Goal: Entertainment & Leisure: Browse casually

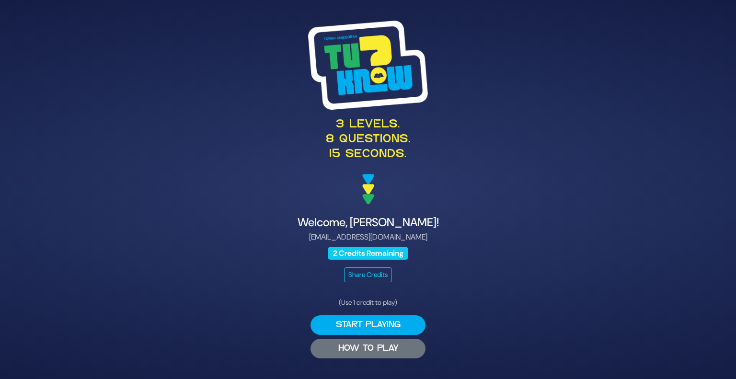
click at [388, 347] on button "HOW TO PLAY" at bounding box center [367, 349] width 115 height 20
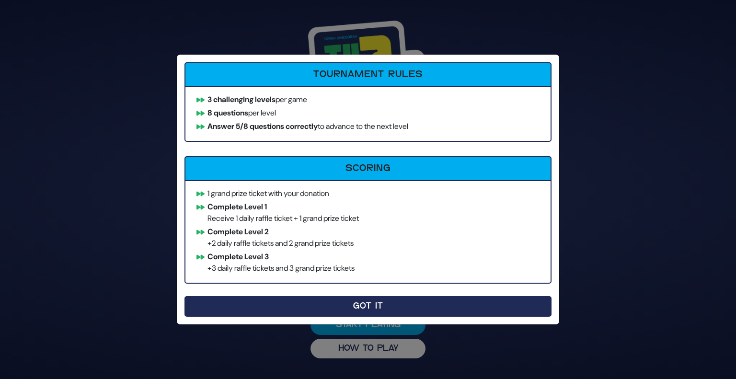
click at [382, 307] on button "Got It" at bounding box center [367, 306] width 367 height 21
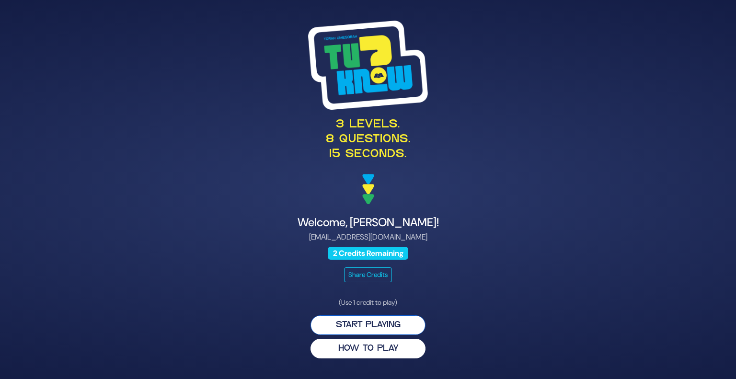
click at [396, 331] on button "Start Playing" at bounding box center [367, 325] width 115 height 20
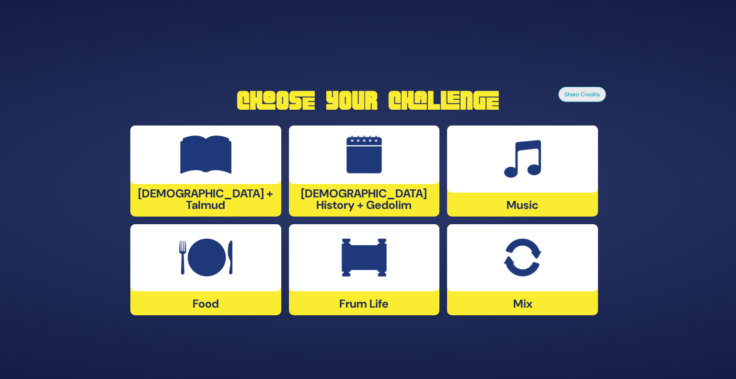
click at [353, 291] on div "Frum Life" at bounding box center [364, 269] width 151 height 91
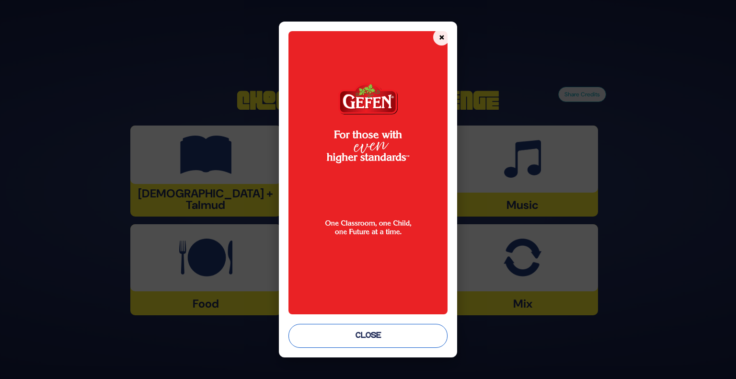
click at [368, 332] on button "Close" at bounding box center [368, 336] width 160 height 24
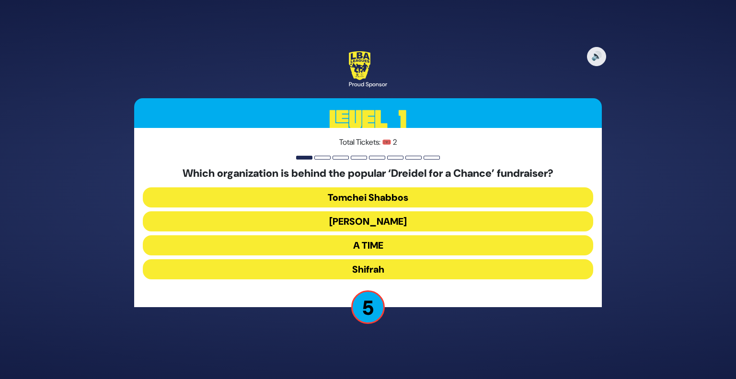
click at [400, 243] on button "A TIME" at bounding box center [368, 245] width 450 height 20
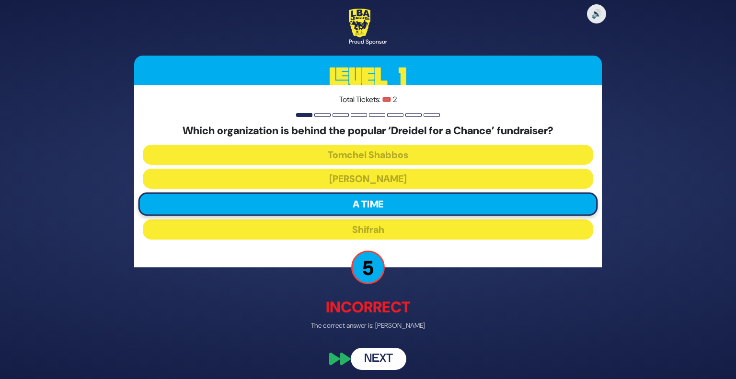
click at [379, 348] on button "Next" at bounding box center [379, 359] width 56 height 22
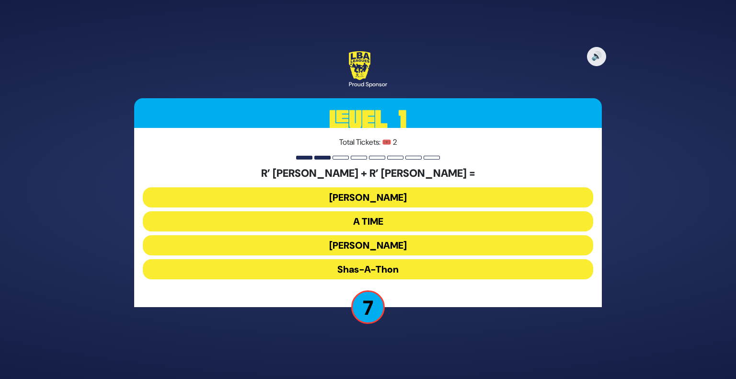
click at [371, 247] on button "Ohel Sarala" at bounding box center [368, 245] width 450 height 20
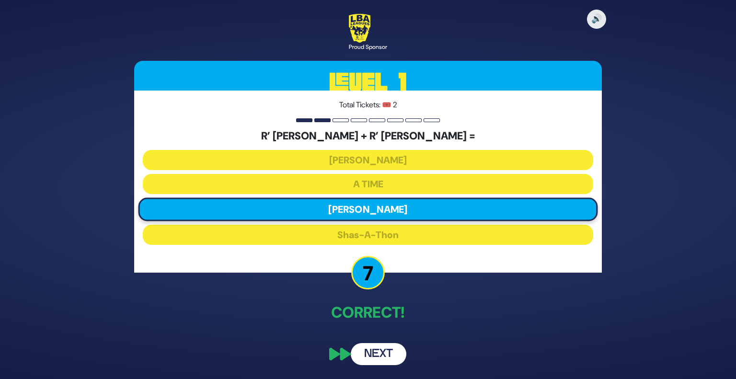
click at [365, 357] on button "Next" at bounding box center [379, 354] width 56 height 22
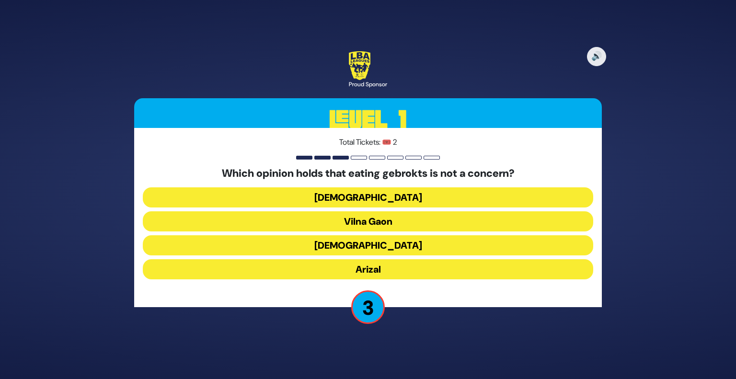
click at [411, 223] on button "Vilna Gaon" at bounding box center [368, 221] width 450 height 20
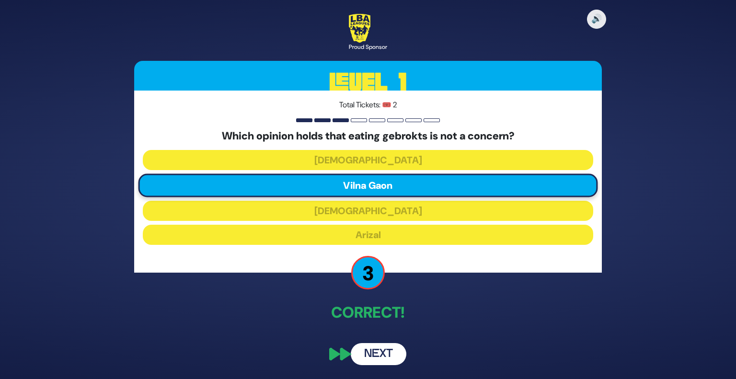
click at [380, 349] on button "Next" at bounding box center [379, 354] width 56 height 22
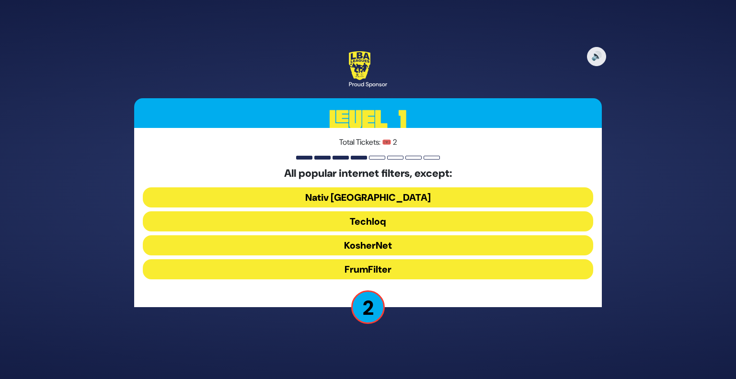
click at [392, 246] on button "KosherNet" at bounding box center [368, 245] width 450 height 20
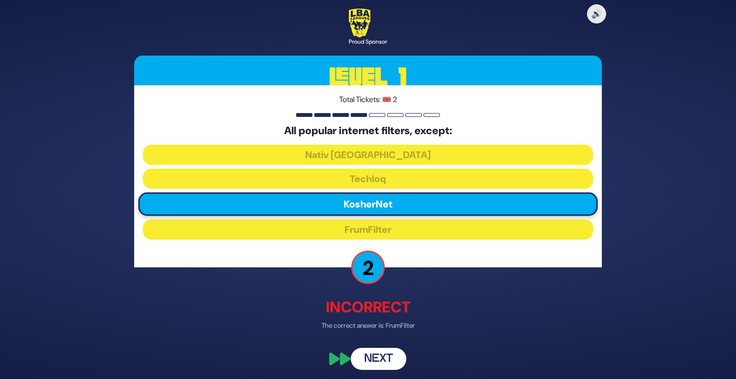
click at [383, 360] on button "Next" at bounding box center [379, 359] width 56 height 22
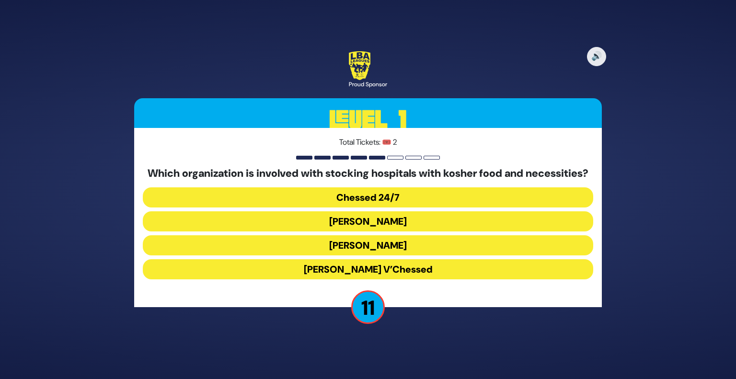
click at [408, 206] on button "Chessed 24/7" at bounding box center [368, 197] width 450 height 20
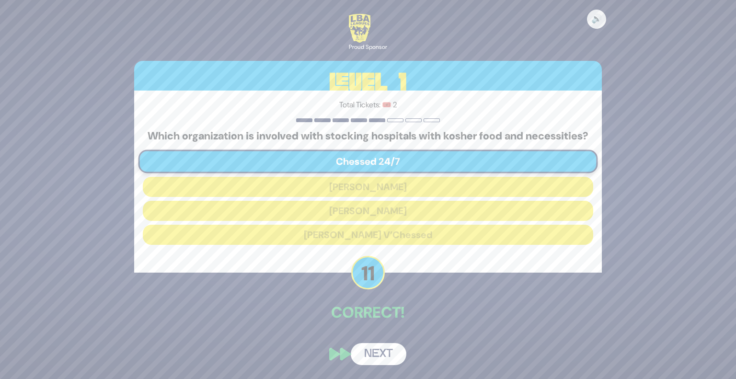
click at [381, 358] on button "Next" at bounding box center [379, 354] width 56 height 22
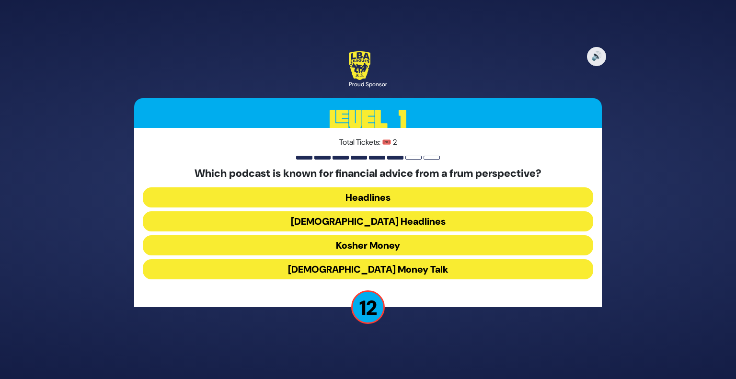
click at [411, 251] on button "Kosher Money" at bounding box center [368, 245] width 450 height 20
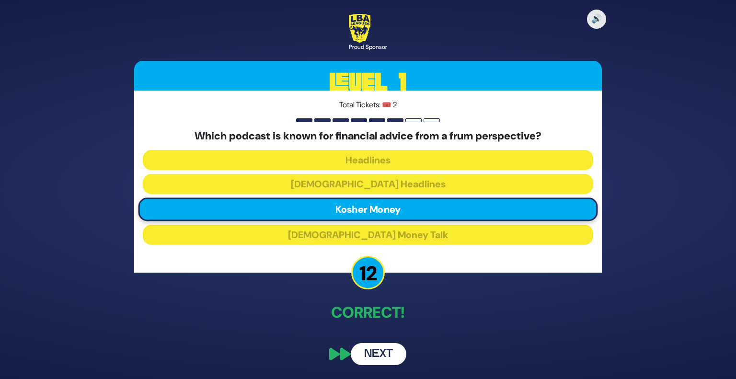
click at [385, 343] on button "Next" at bounding box center [379, 354] width 56 height 22
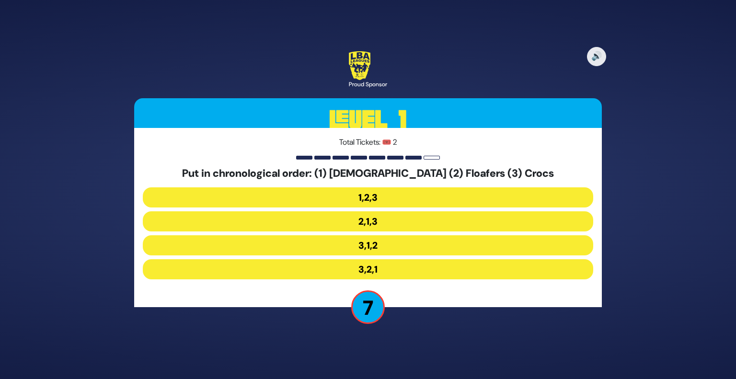
click at [389, 246] on button "3,1,2" at bounding box center [368, 245] width 450 height 20
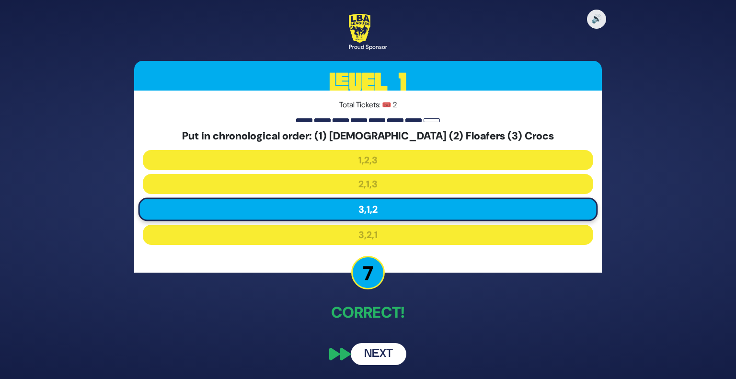
click at [374, 355] on button "Next" at bounding box center [379, 354] width 56 height 22
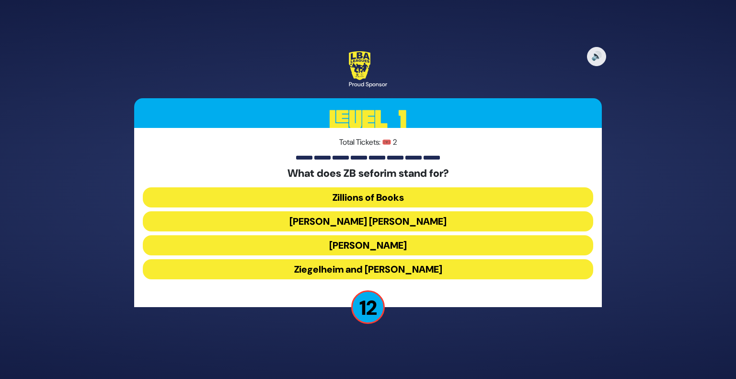
click at [407, 223] on button "Zundel Berman" at bounding box center [368, 221] width 450 height 20
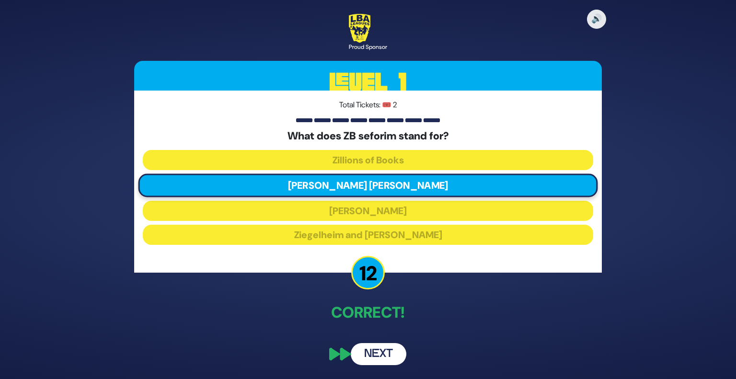
click at [381, 354] on button "Next" at bounding box center [379, 354] width 56 height 22
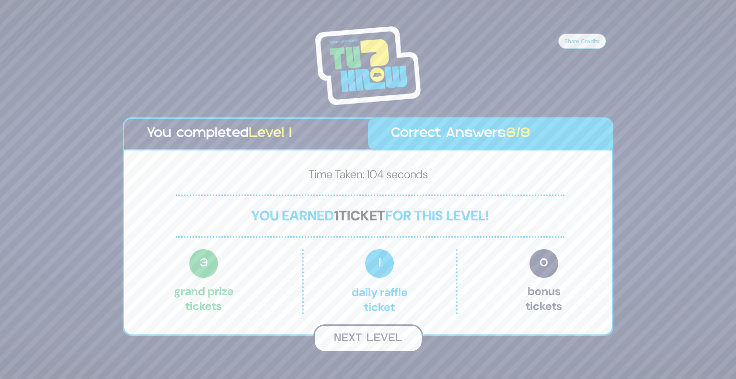
click at [355, 343] on button "Next Level" at bounding box center [368, 338] width 110 height 28
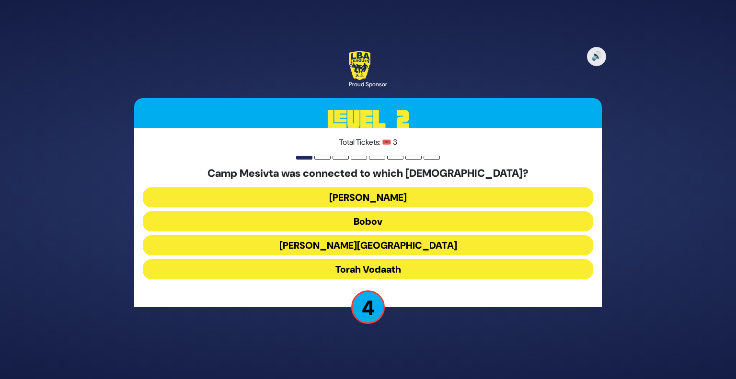
click at [400, 223] on button "Bobov" at bounding box center [368, 221] width 450 height 20
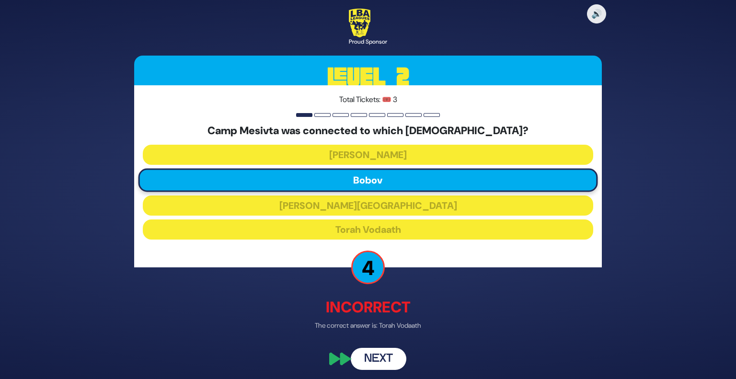
click at [378, 356] on button "Next" at bounding box center [379, 359] width 56 height 22
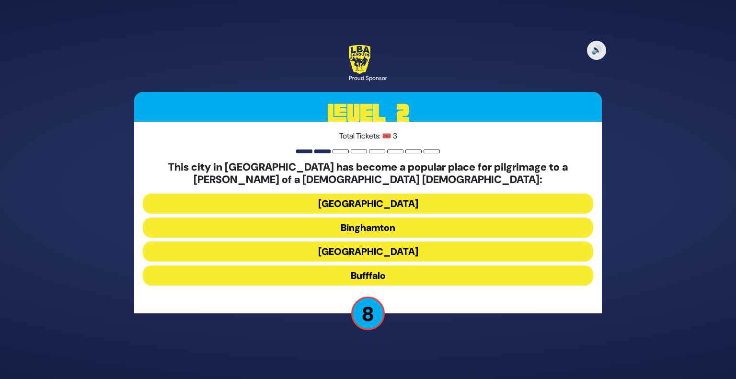
click at [404, 272] on button "Bufffalo" at bounding box center [368, 275] width 450 height 20
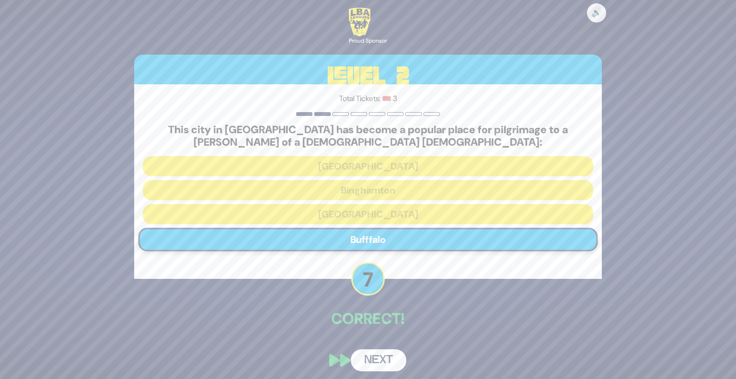
click at [372, 351] on button "Next" at bounding box center [379, 360] width 56 height 22
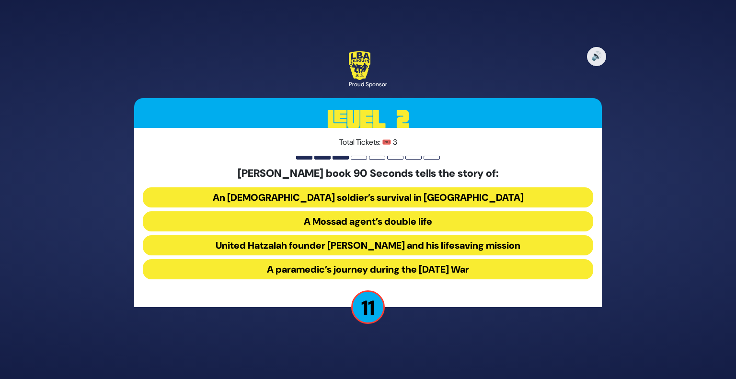
click at [400, 245] on button "United Hatzalah founder Eli Beer and his lifesaving mission" at bounding box center [368, 245] width 450 height 20
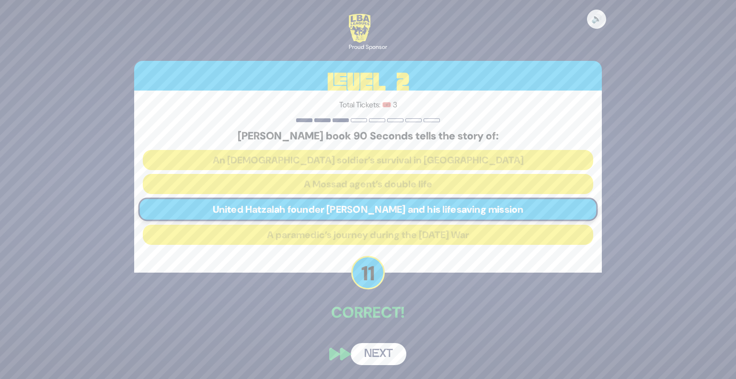
click at [381, 351] on button "Next" at bounding box center [379, 354] width 56 height 22
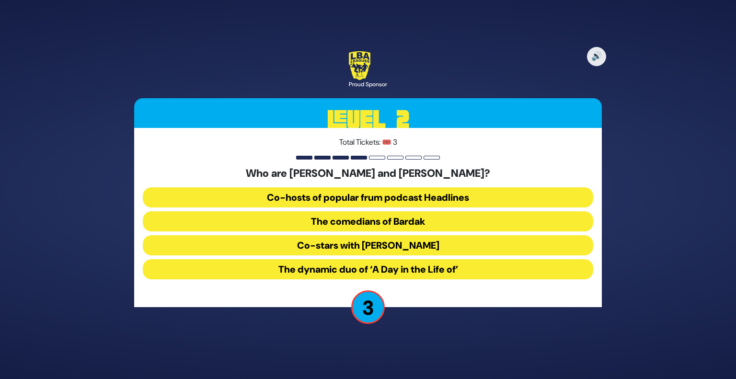
click at [388, 217] on button "The comedians of Bardak" at bounding box center [368, 221] width 450 height 20
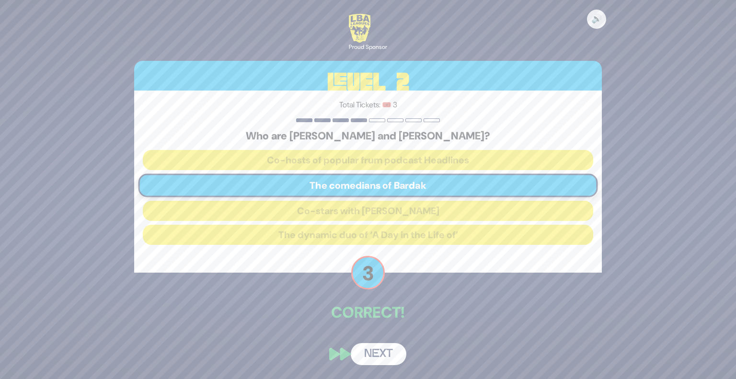
click at [385, 349] on button "Next" at bounding box center [379, 354] width 56 height 22
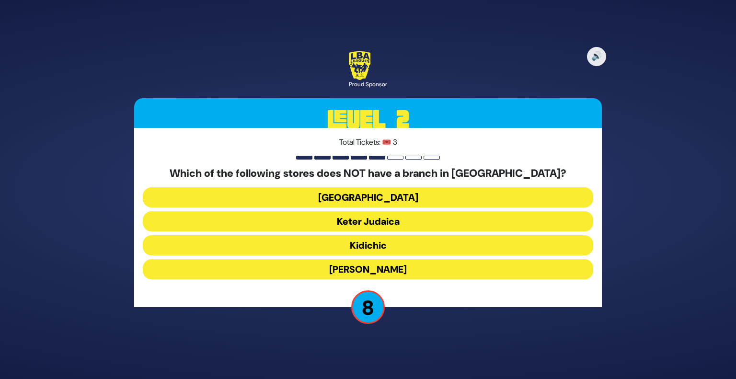
click at [392, 222] on button "Keter Judaica" at bounding box center [368, 221] width 450 height 20
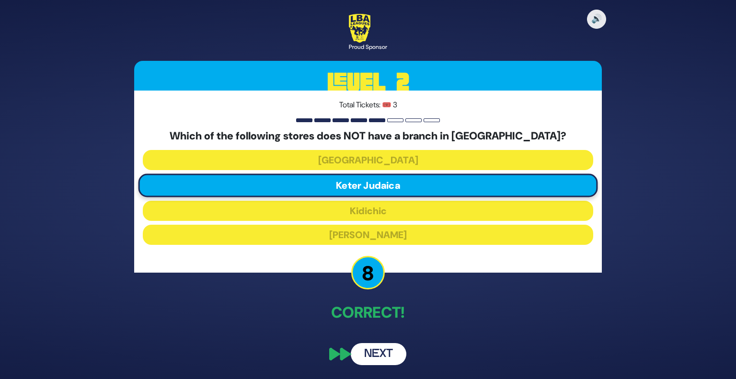
click at [373, 351] on button "Next" at bounding box center [379, 354] width 56 height 22
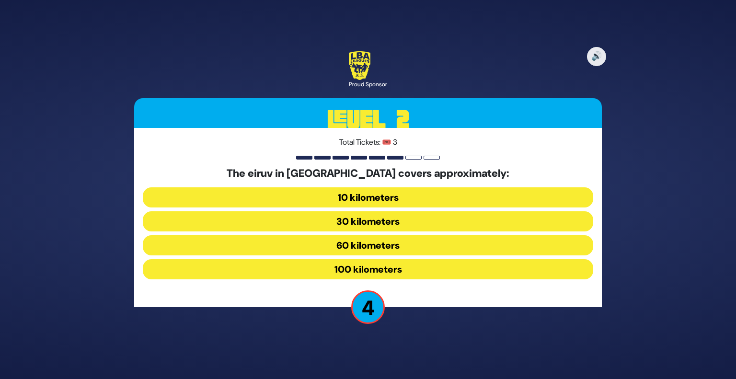
click at [368, 263] on button "100 kilometers" at bounding box center [368, 269] width 450 height 20
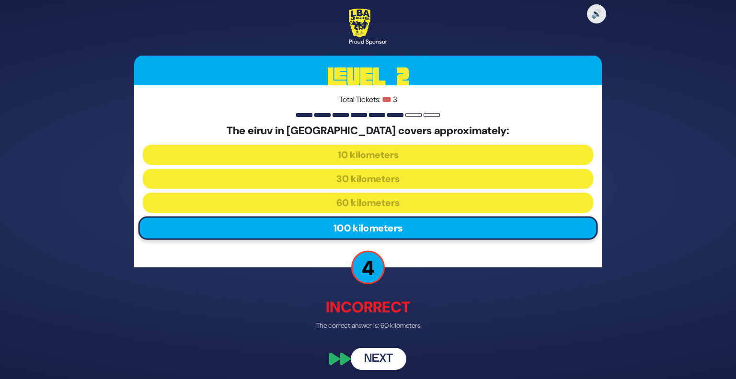
click at [369, 356] on button "Next" at bounding box center [379, 359] width 56 height 22
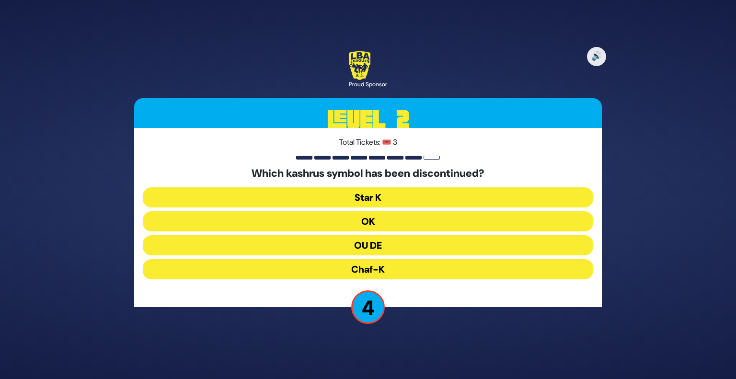
click at [371, 244] on button "OU DE" at bounding box center [368, 245] width 450 height 20
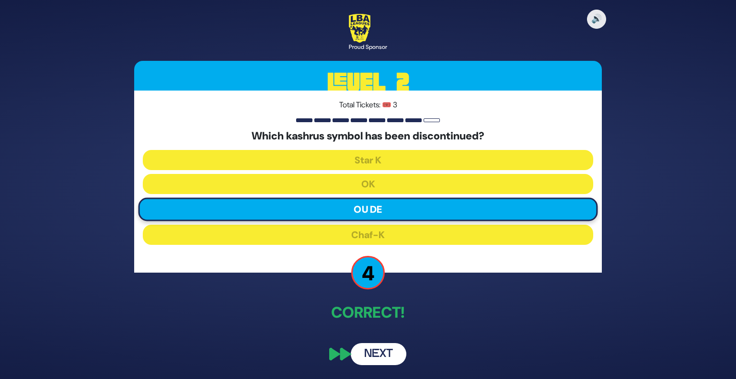
click at [376, 357] on button "Next" at bounding box center [379, 354] width 56 height 22
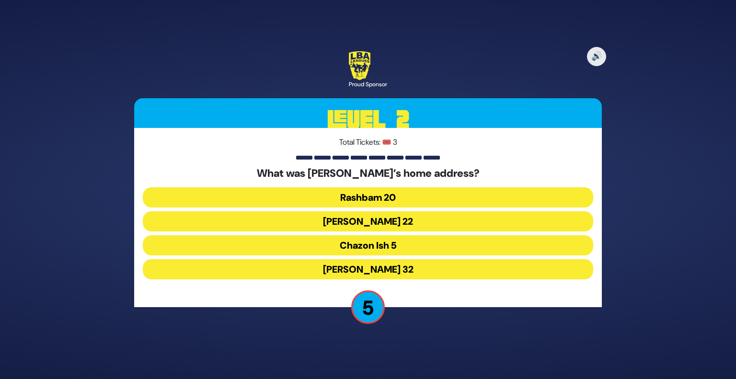
click at [388, 268] on button "Rabbi Akiva 32" at bounding box center [368, 269] width 450 height 20
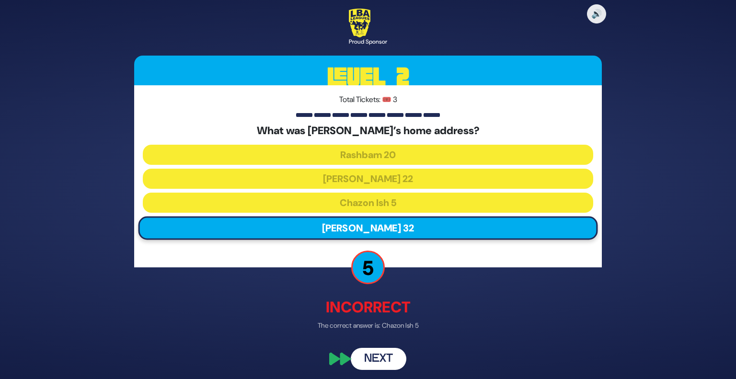
click at [385, 352] on button "Next" at bounding box center [379, 359] width 56 height 22
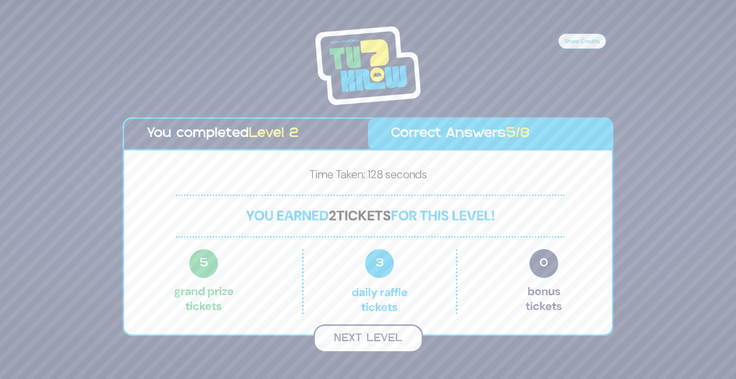
click at [369, 331] on button "Next Level" at bounding box center [368, 338] width 110 height 28
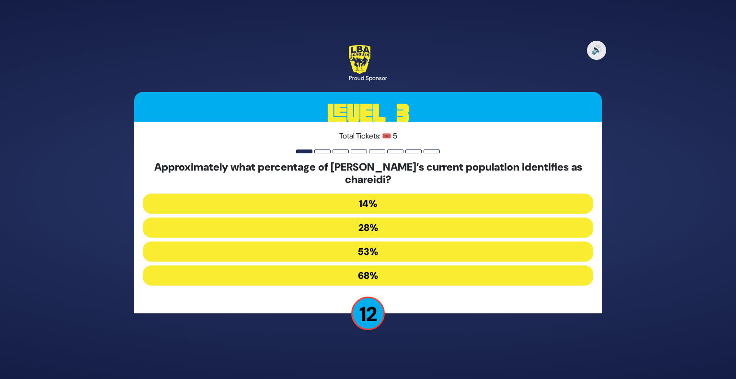
click at [444, 203] on button "14%" at bounding box center [368, 204] width 450 height 20
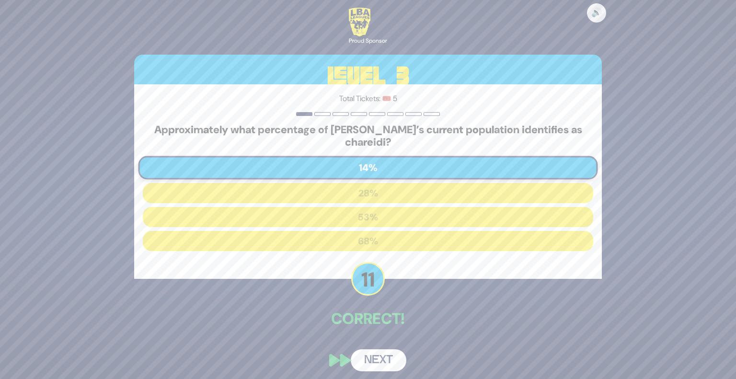
click at [399, 355] on button "Next" at bounding box center [379, 360] width 56 height 22
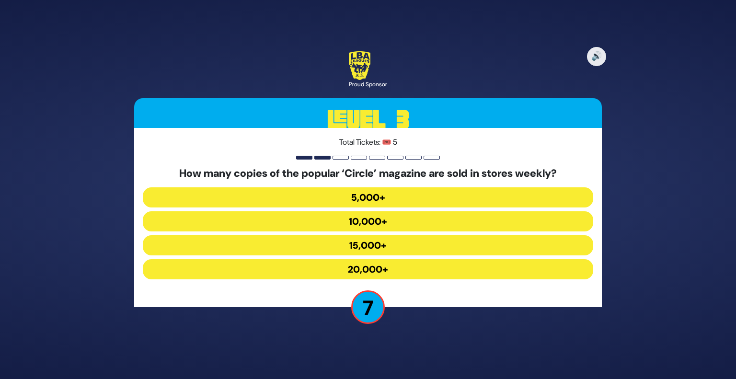
click at [397, 268] on button "20,000+" at bounding box center [368, 269] width 450 height 20
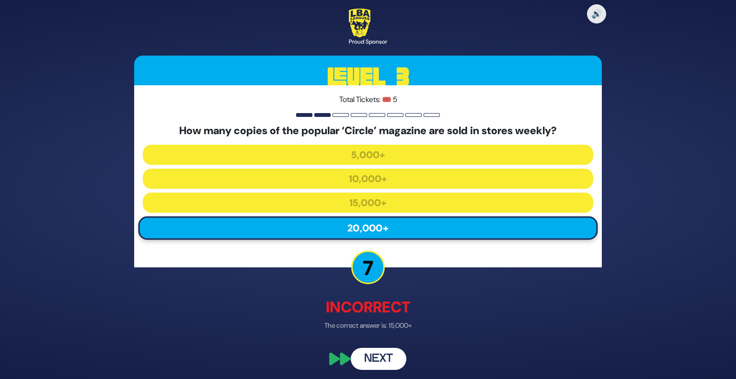
click at [372, 354] on button "Next" at bounding box center [379, 359] width 56 height 22
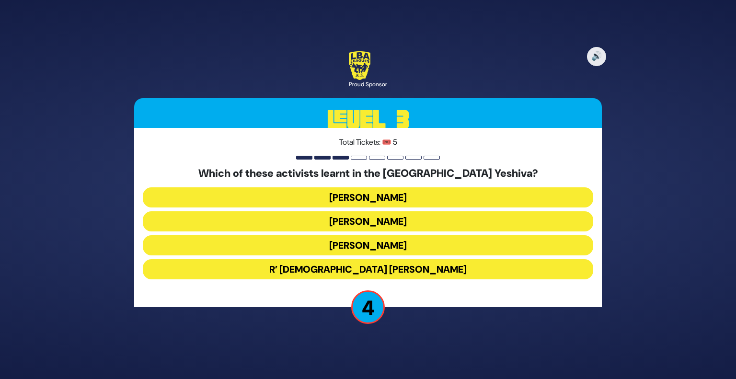
click at [405, 196] on button "Tzvi Gluck" at bounding box center [368, 197] width 450 height 20
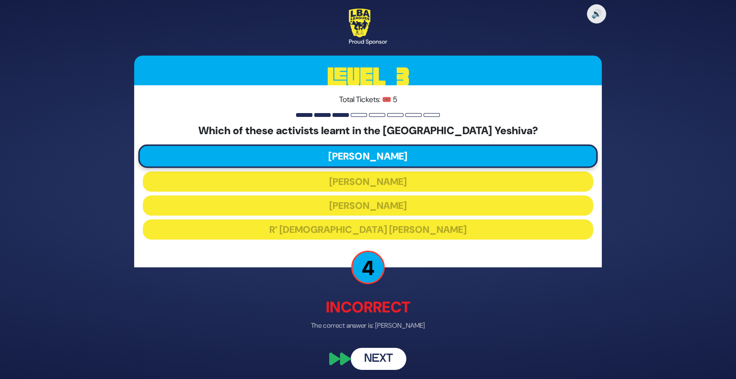
click at [375, 352] on button "Next" at bounding box center [379, 359] width 56 height 22
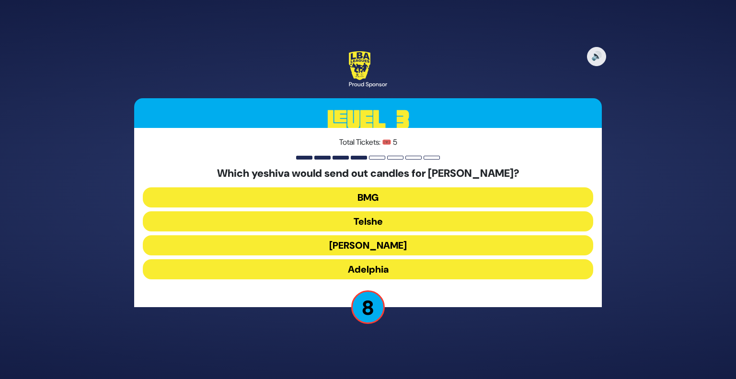
click at [374, 221] on button "Telshe" at bounding box center [368, 221] width 450 height 20
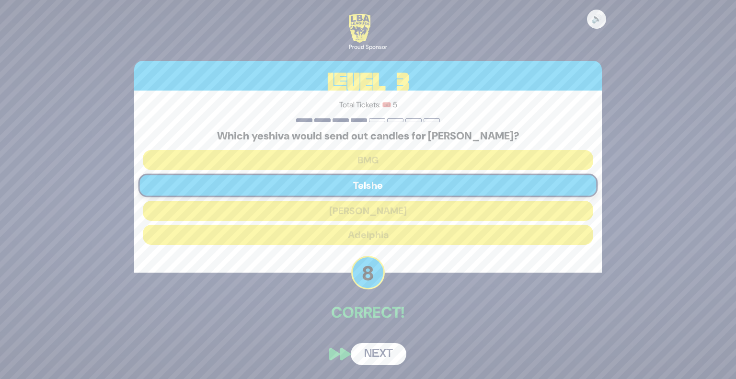
click at [377, 358] on button "Next" at bounding box center [379, 354] width 56 height 22
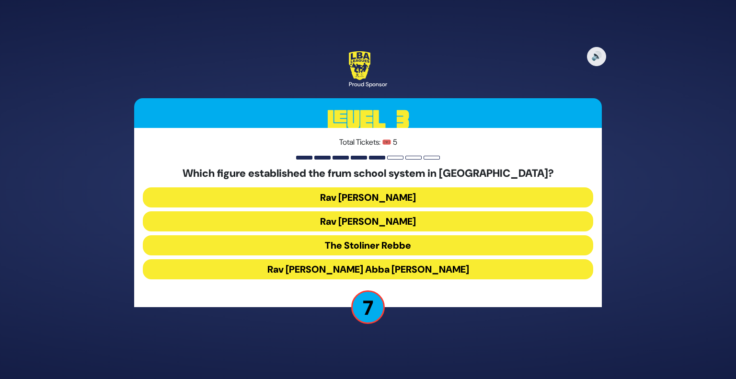
click at [406, 228] on button "Rav Eliezer Levin" at bounding box center [368, 221] width 450 height 20
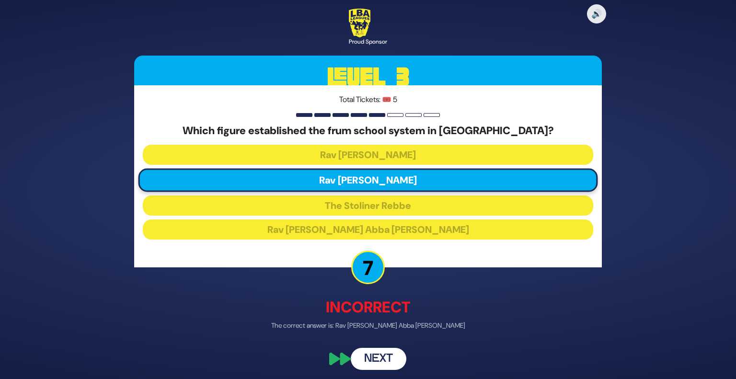
click at [389, 354] on button "Next" at bounding box center [379, 359] width 56 height 22
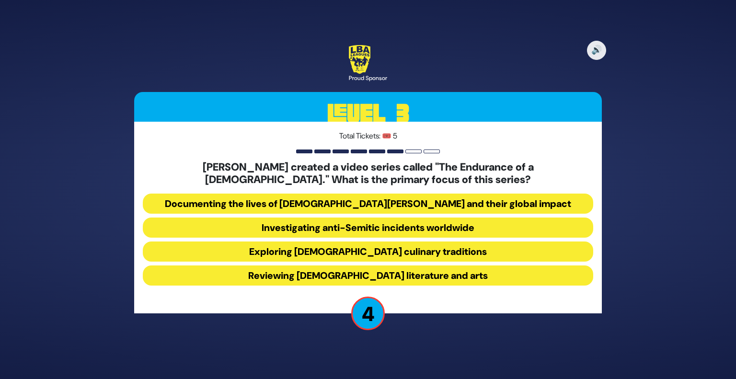
click at [256, 258] on button "Exploring Jewish culinary traditions" at bounding box center [368, 251] width 450 height 20
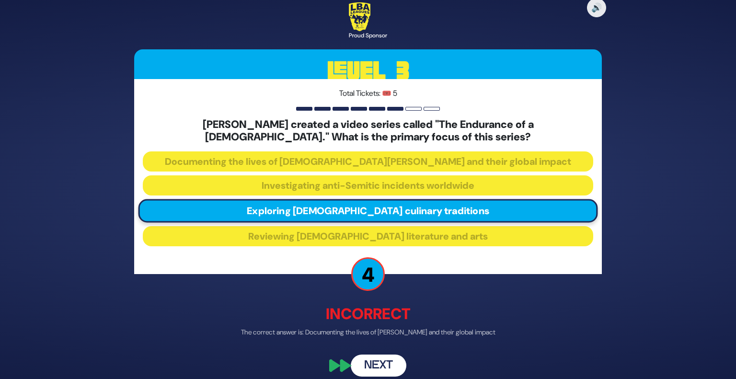
click at [383, 361] on button "Next" at bounding box center [379, 365] width 56 height 22
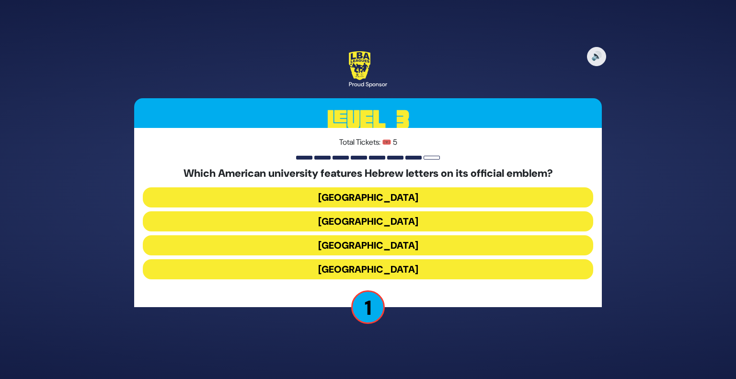
click at [396, 250] on button "[GEOGRAPHIC_DATA]" at bounding box center [368, 245] width 450 height 20
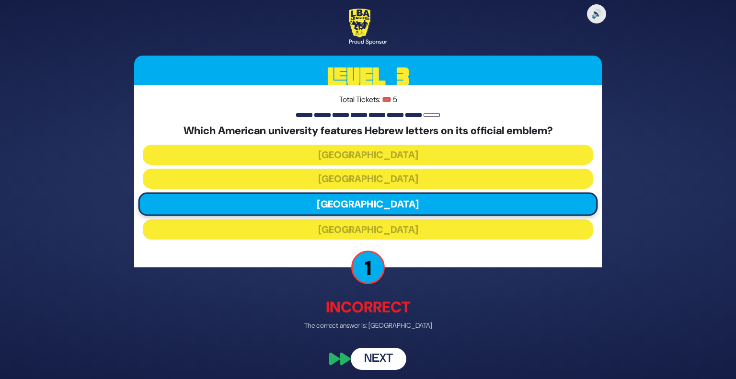
click at [386, 366] on button "Next" at bounding box center [379, 359] width 56 height 22
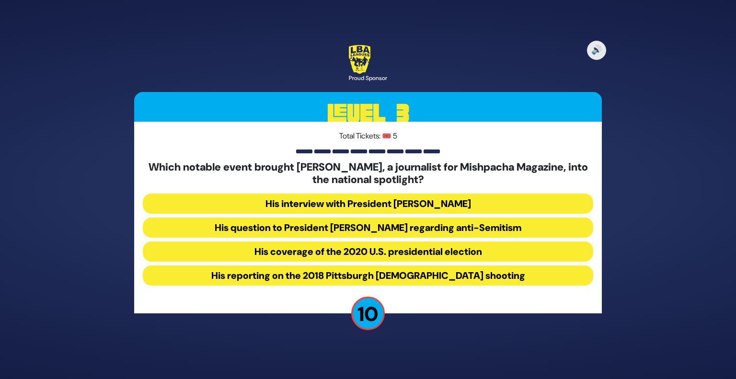
click at [454, 227] on button "His question to President Donald Trump regarding anti-Semitism" at bounding box center [368, 227] width 450 height 20
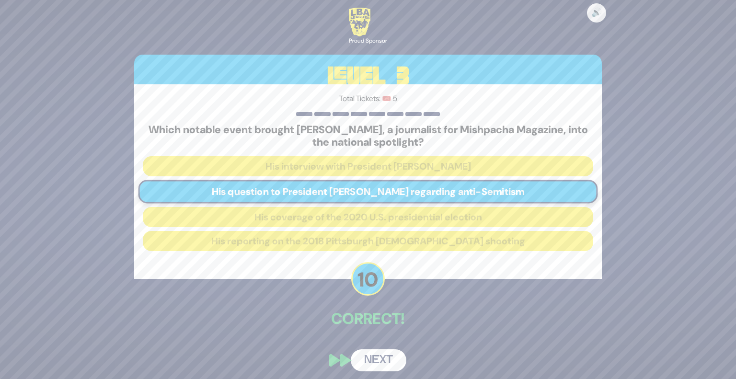
click at [387, 352] on button "Next" at bounding box center [379, 360] width 56 height 22
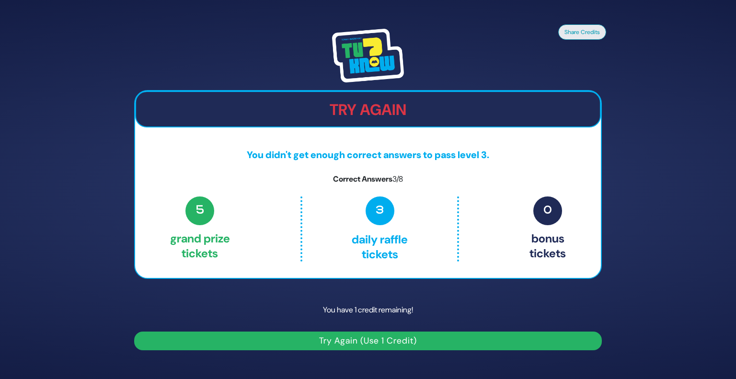
click at [328, 340] on button "Try Again (Use 1 Credit)" at bounding box center [368, 340] width 468 height 19
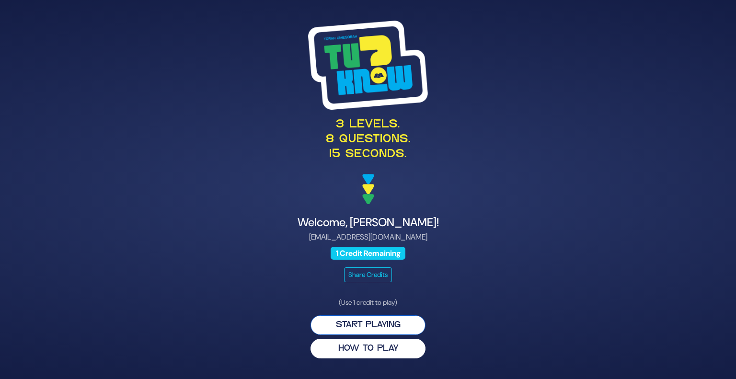
click at [349, 329] on button "Start Playing" at bounding box center [367, 325] width 115 height 20
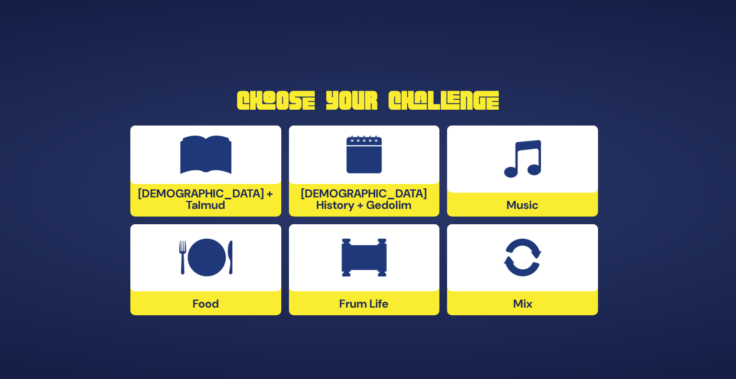
click at [365, 278] on div at bounding box center [364, 257] width 151 height 67
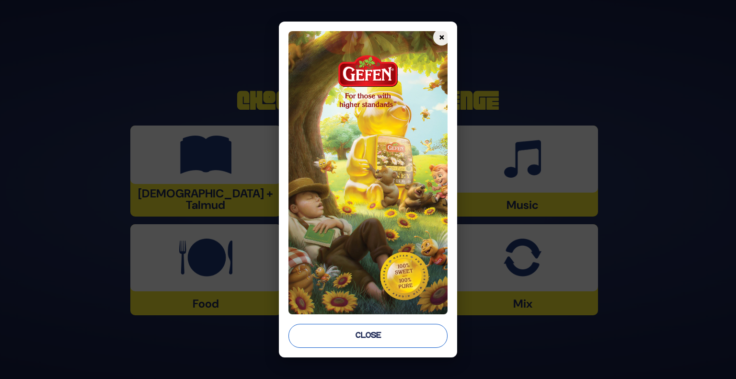
click at [388, 342] on button "Close" at bounding box center [368, 336] width 160 height 24
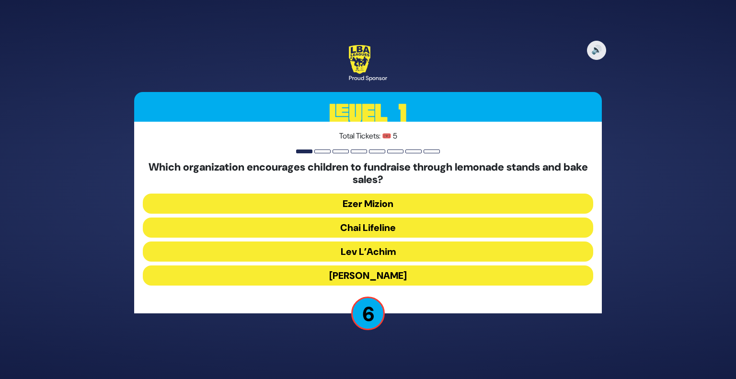
click at [396, 230] on button "Chai Lifeline" at bounding box center [368, 227] width 450 height 20
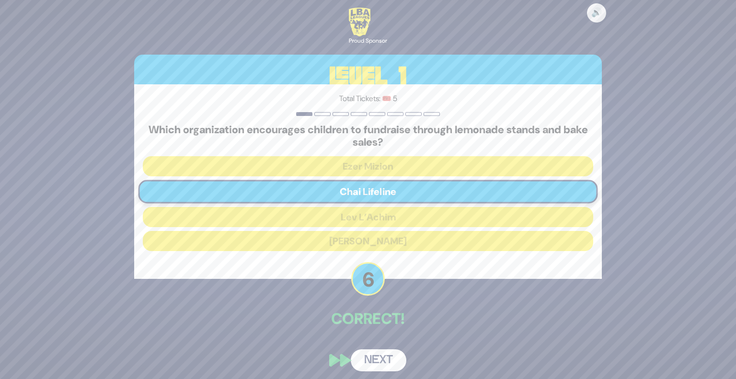
click at [383, 353] on button "Next" at bounding box center [379, 360] width 56 height 22
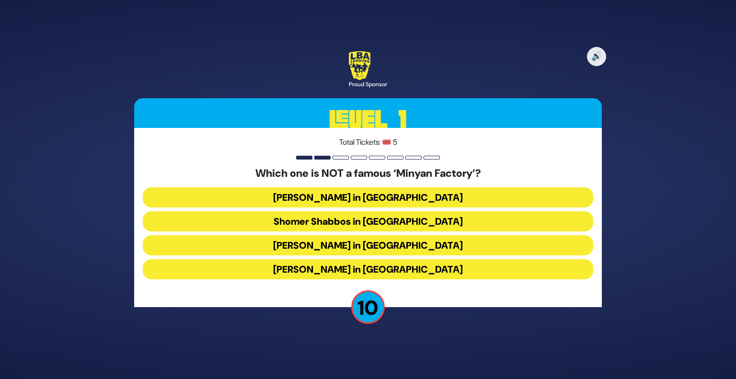
click at [368, 274] on button "[PERSON_NAME] in [GEOGRAPHIC_DATA]" at bounding box center [368, 269] width 450 height 20
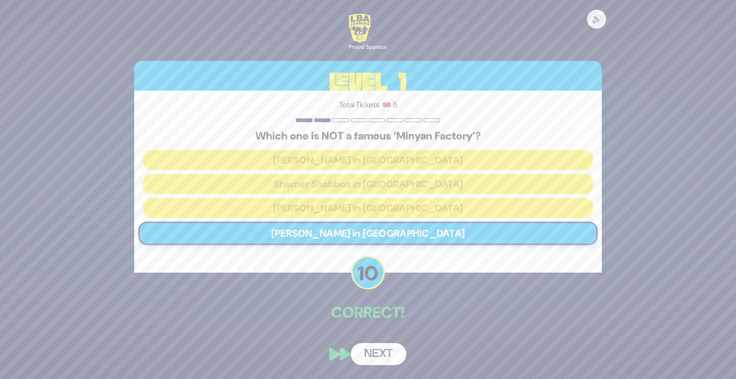
click at [382, 351] on button "Next" at bounding box center [379, 354] width 56 height 22
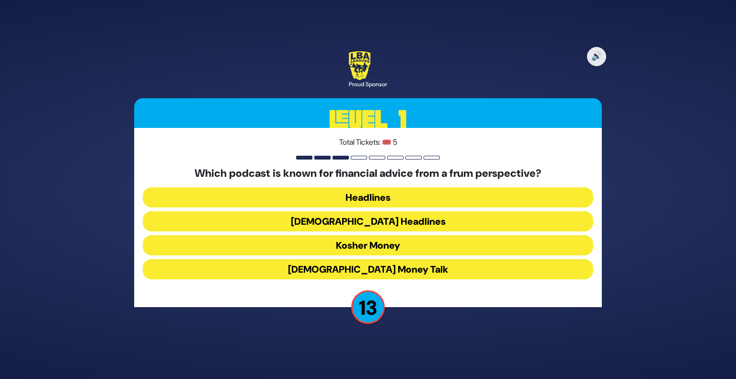
click at [391, 244] on button "Kosher Money" at bounding box center [368, 245] width 450 height 20
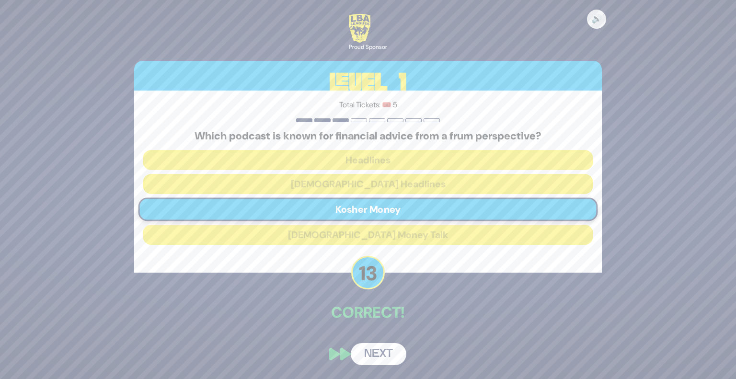
click at [384, 354] on button "Next" at bounding box center [379, 354] width 56 height 22
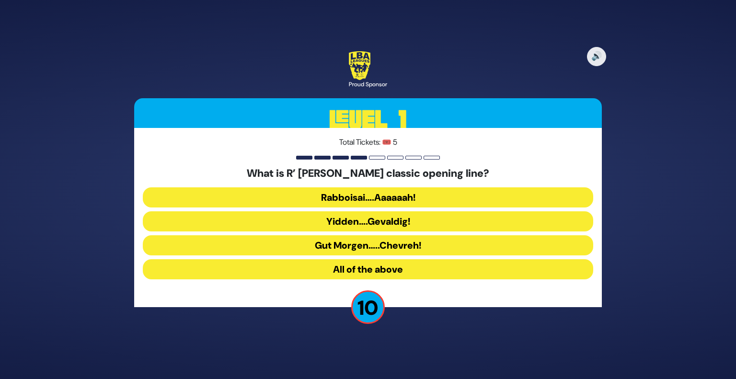
click at [382, 199] on button "Rabboisai….Aaaaaah!" at bounding box center [368, 197] width 450 height 20
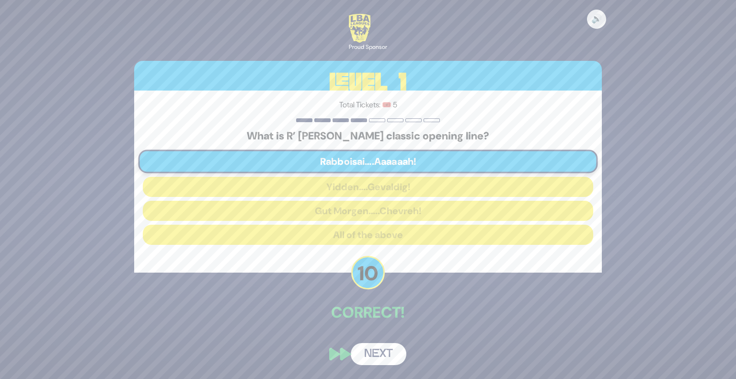
click at [376, 353] on button "Next" at bounding box center [379, 354] width 56 height 22
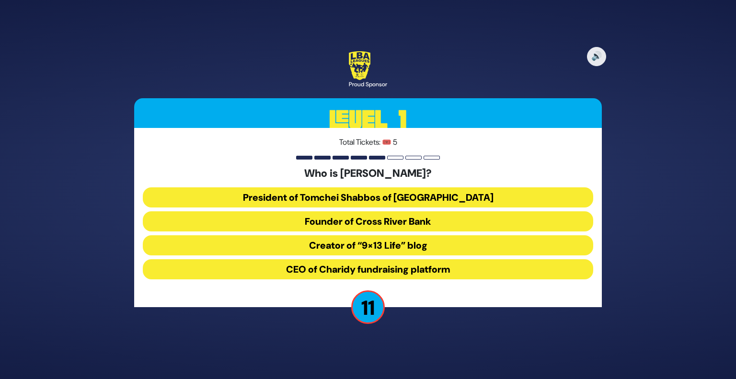
click at [377, 200] on button "President of Tomchei Shabbos of [GEOGRAPHIC_DATA]" at bounding box center [368, 197] width 450 height 20
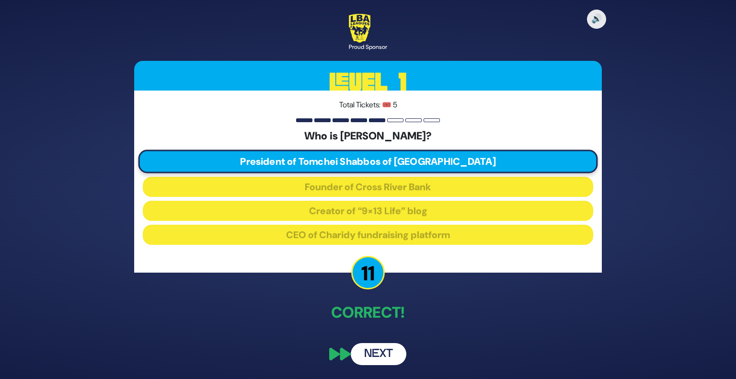
click at [385, 352] on button "Next" at bounding box center [379, 354] width 56 height 22
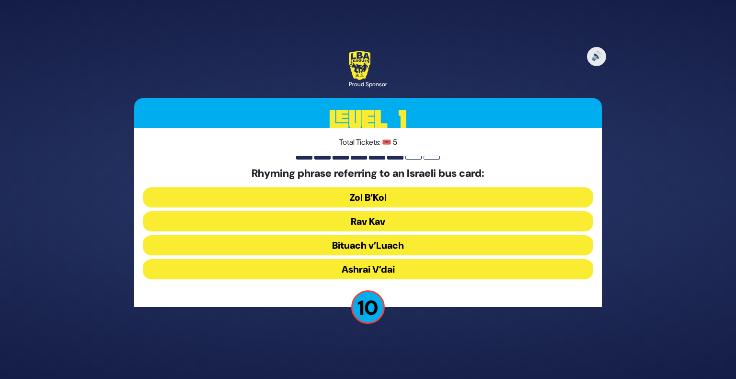
click at [388, 224] on button "Rav Kav" at bounding box center [368, 221] width 450 height 20
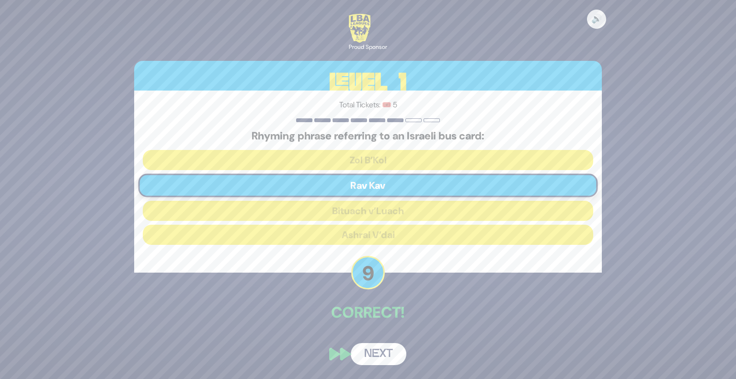
click at [376, 348] on button "Next" at bounding box center [379, 354] width 56 height 22
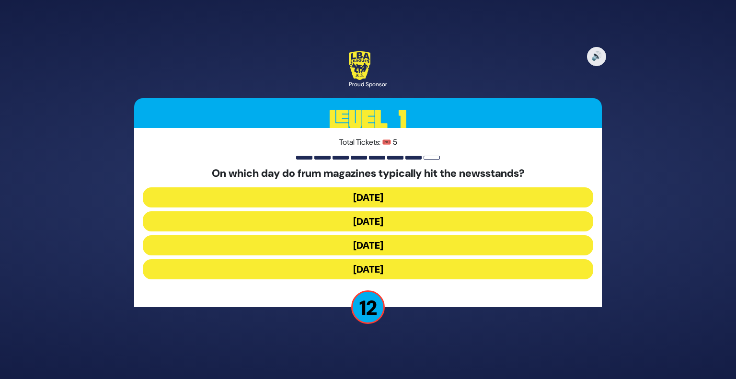
click at [383, 217] on button "[DATE]" at bounding box center [368, 221] width 450 height 20
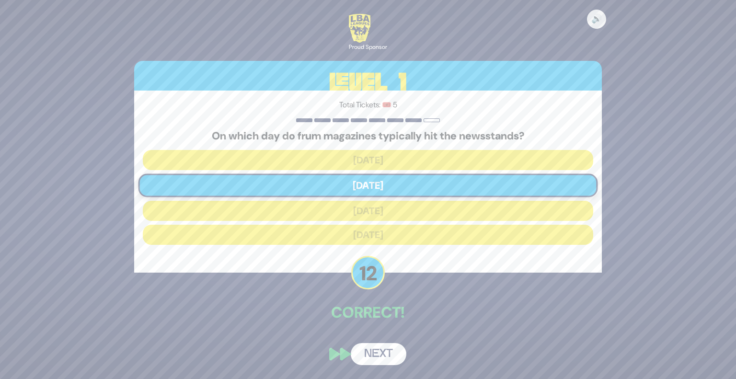
click at [382, 351] on button "Next" at bounding box center [379, 354] width 56 height 22
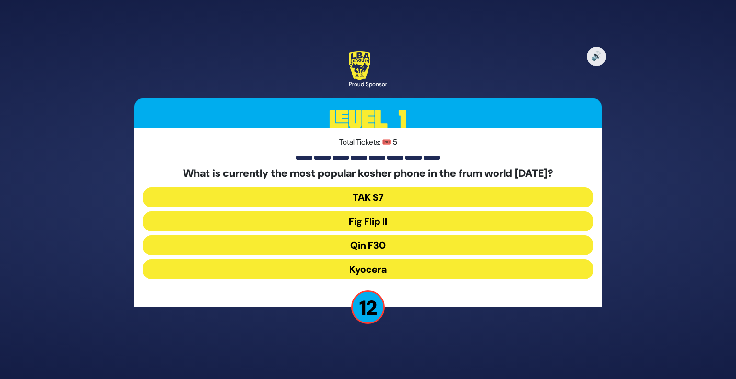
click at [412, 217] on button "Fig Flip II" at bounding box center [368, 221] width 450 height 20
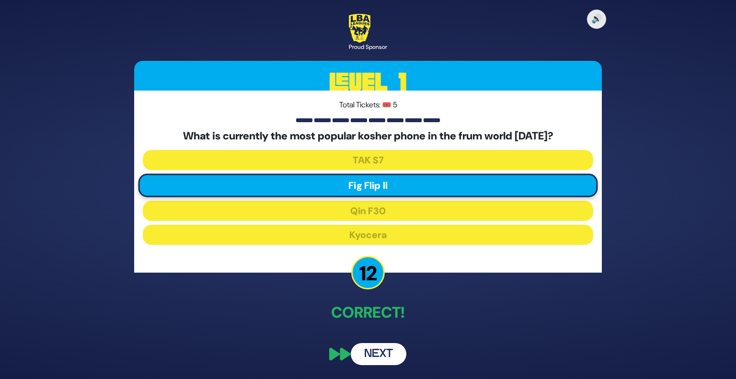
click at [375, 347] on button "Next" at bounding box center [379, 354] width 56 height 22
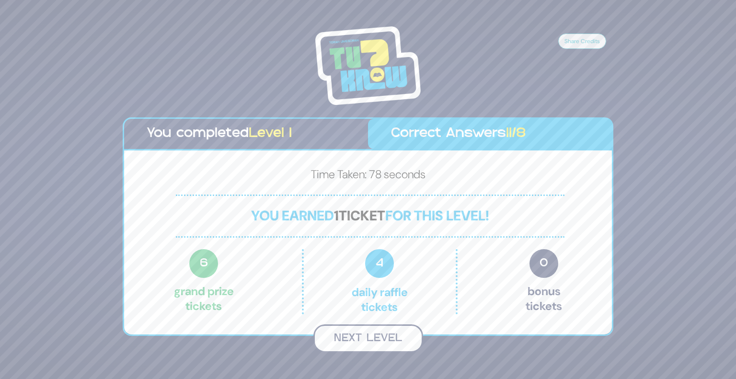
click at [375, 334] on button "Next Level" at bounding box center [368, 338] width 110 height 28
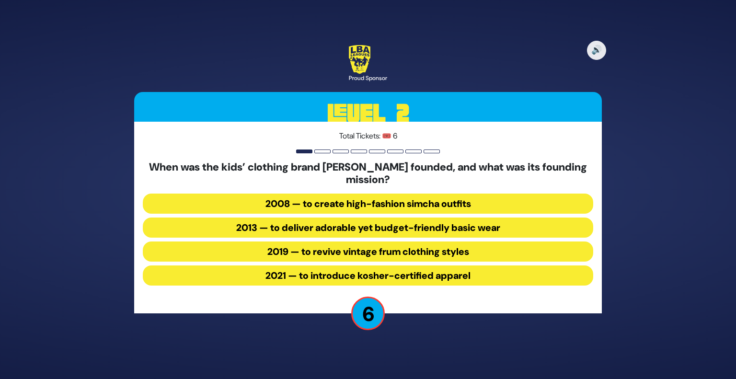
click at [445, 229] on button "2013 — to deliver adorable yet budget-friendly basic wear" at bounding box center [368, 227] width 450 height 20
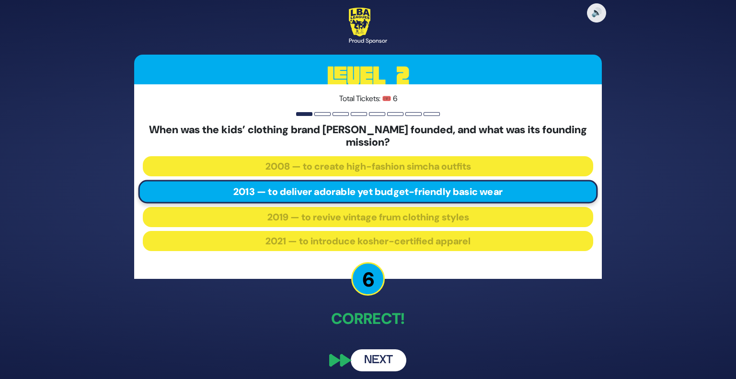
click at [371, 359] on button "Next" at bounding box center [379, 360] width 56 height 22
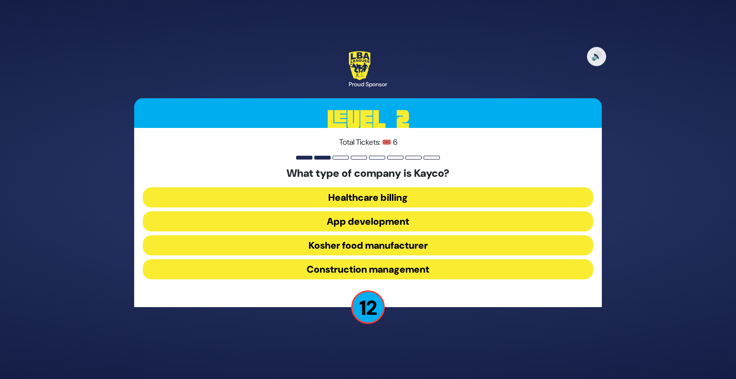
click at [377, 246] on button "Kosher food manufacturer" at bounding box center [368, 245] width 450 height 20
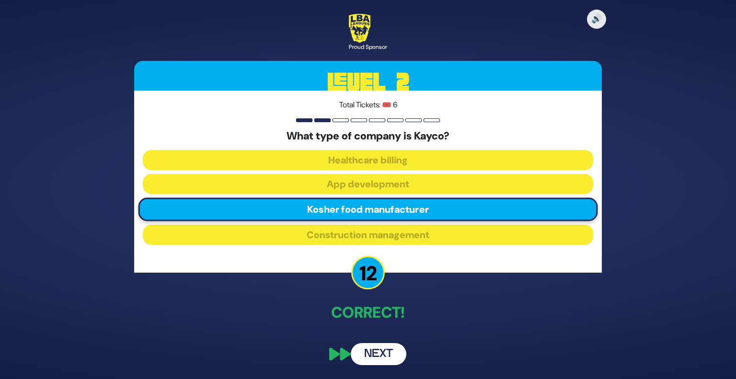
click at [374, 360] on button "Next" at bounding box center [379, 354] width 56 height 22
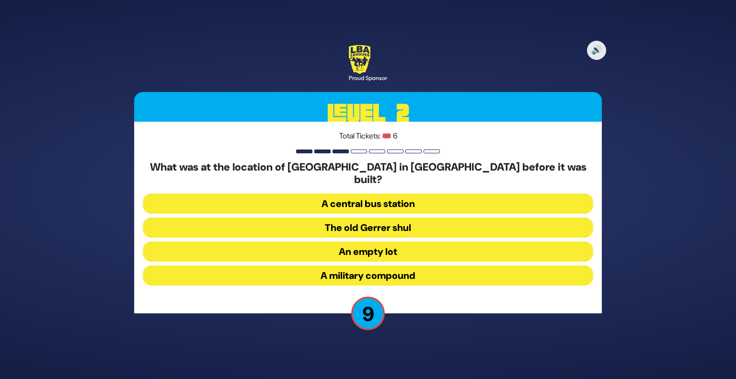
click at [418, 265] on button "A military compound" at bounding box center [368, 275] width 450 height 20
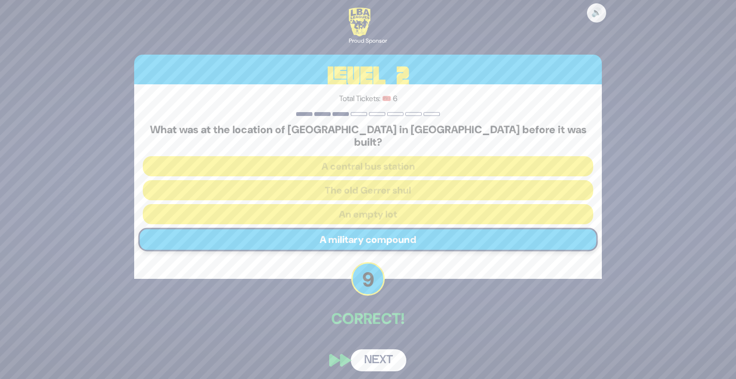
click at [375, 349] on button "Next" at bounding box center [379, 360] width 56 height 22
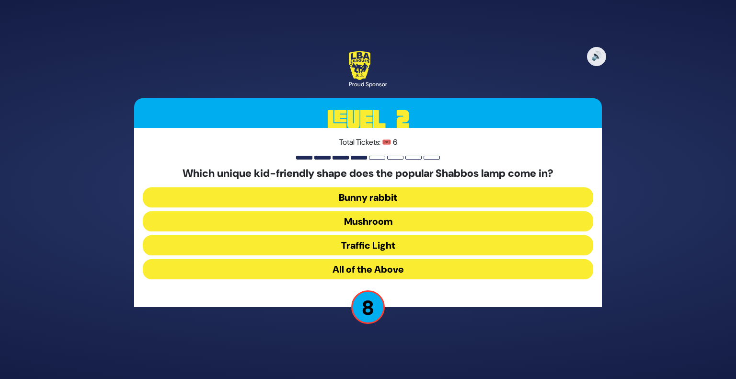
click at [410, 223] on button "Mushroom" at bounding box center [368, 221] width 450 height 20
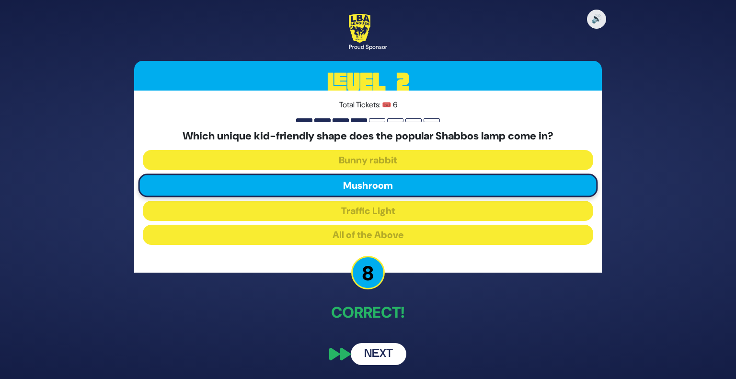
click at [383, 356] on button "Next" at bounding box center [379, 354] width 56 height 22
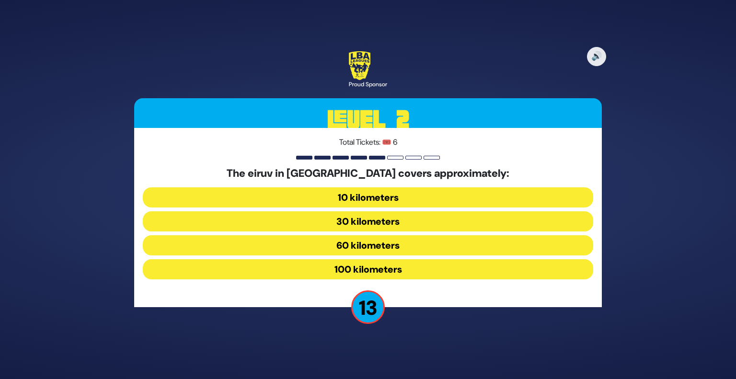
click at [370, 245] on button "60 kilometers" at bounding box center [368, 245] width 450 height 20
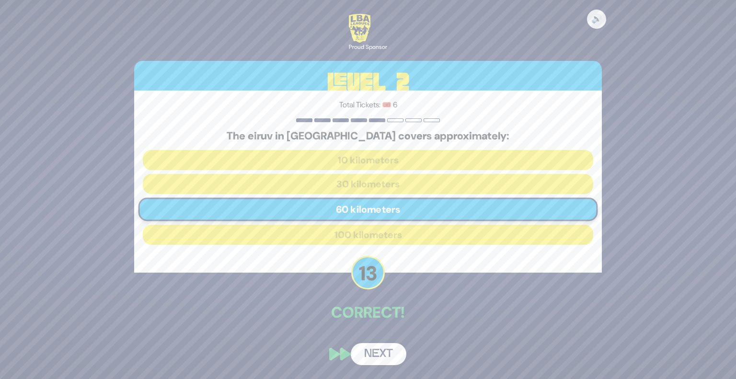
click at [376, 351] on button "Next" at bounding box center [379, 354] width 56 height 22
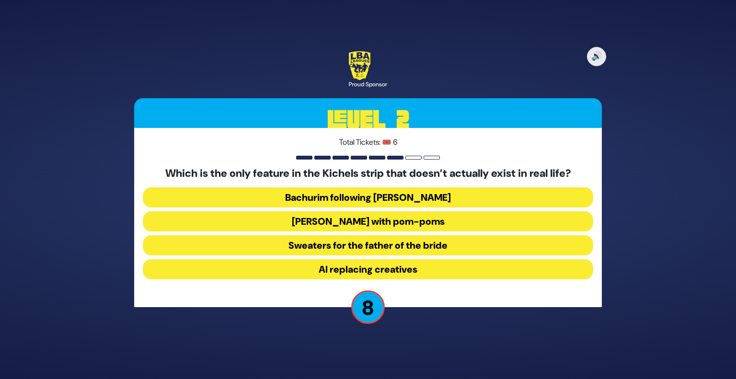
click at [425, 224] on button "[PERSON_NAME] with pom-poms" at bounding box center [368, 221] width 450 height 20
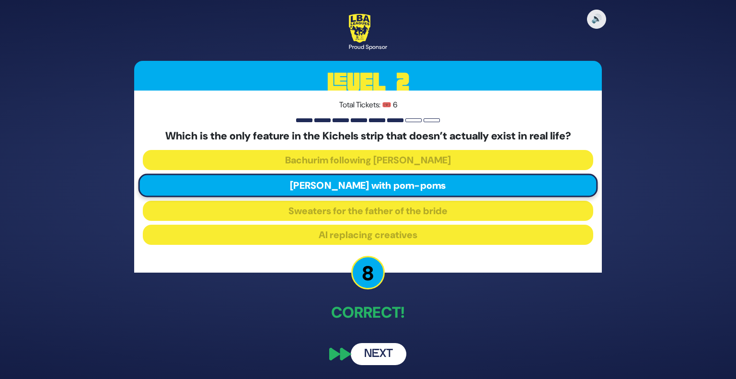
click at [383, 349] on button "Next" at bounding box center [379, 354] width 56 height 22
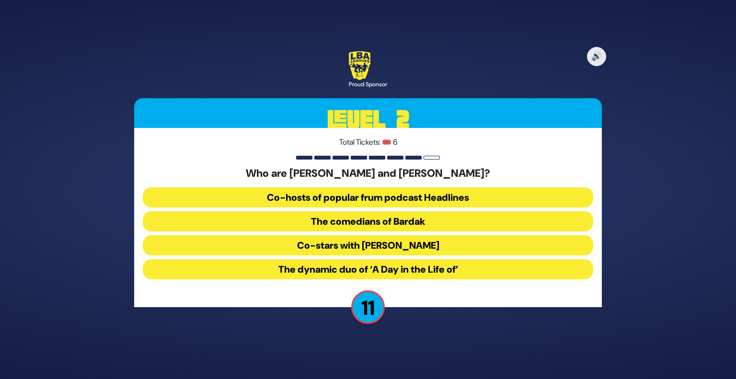
click at [373, 224] on button "The comedians of Bardak" at bounding box center [368, 221] width 450 height 20
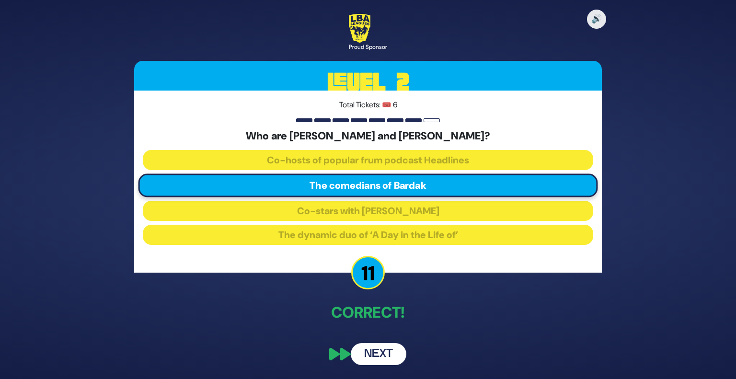
click at [381, 351] on button "Next" at bounding box center [379, 354] width 56 height 22
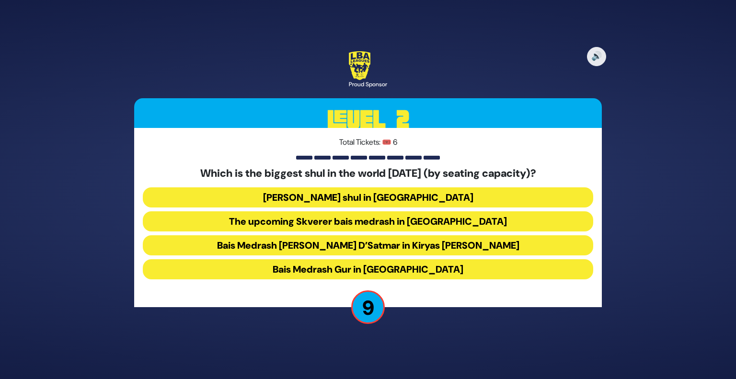
click at [344, 272] on button "Bais Medrash Gur in [GEOGRAPHIC_DATA]" at bounding box center [368, 269] width 450 height 20
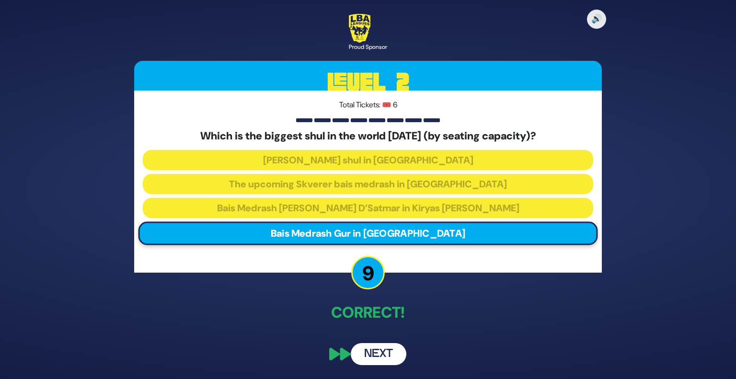
click at [380, 351] on button "Next" at bounding box center [379, 354] width 56 height 22
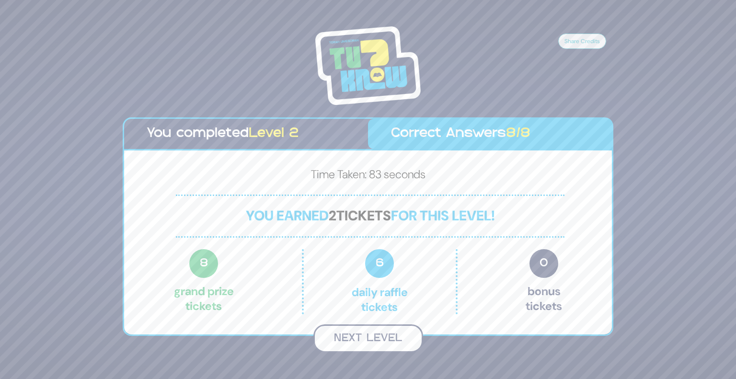
click at [343, 336] on button "Next Level" at bounding box center [368, 338] width 110 height 28
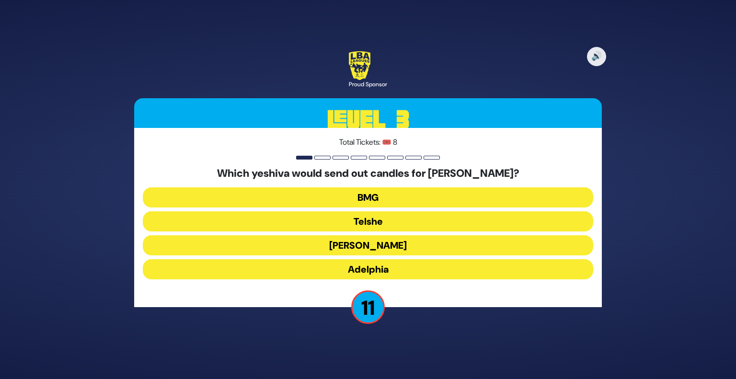
click at [355, 223] on button "Telshe" at bounding box center [368, 221] width 450 height 20
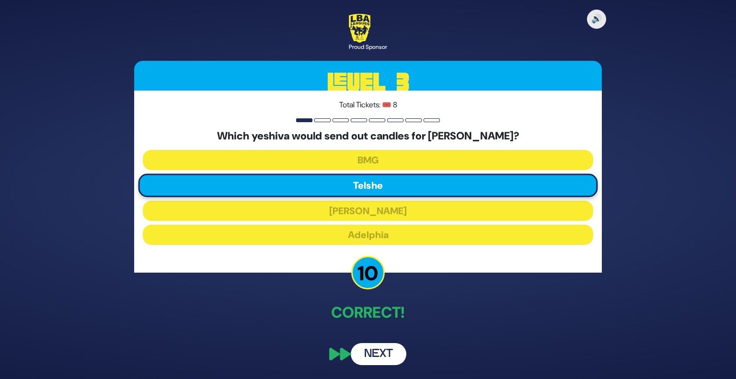
click at [392, 352] on button "Next" at bounding box center [379, 354] width 56 height 22
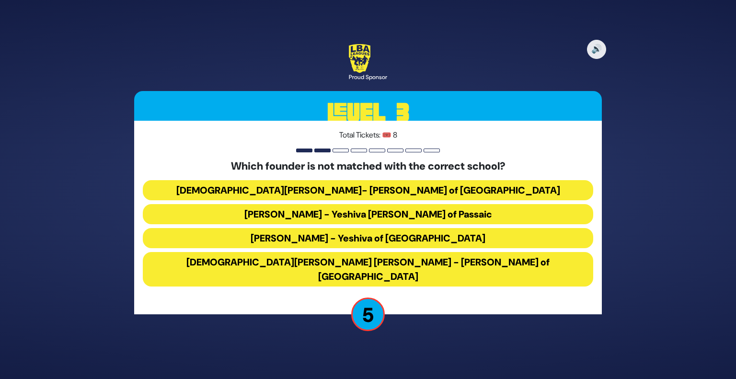
click at [392, 273] on button "[DEMOGRAPHIC_DATA][PERSON_NAME] [PERSON_NAME] - [PERSON_NAME] of [GEOGRAPHIC_DA…" at bounding box center [368, 269] width 450 height 34
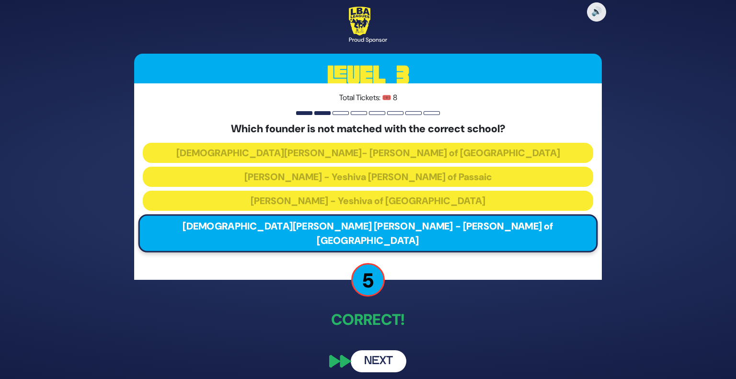
click at [373, 354] on button "Next" at bounding box center [379, 361] width 56 height 22
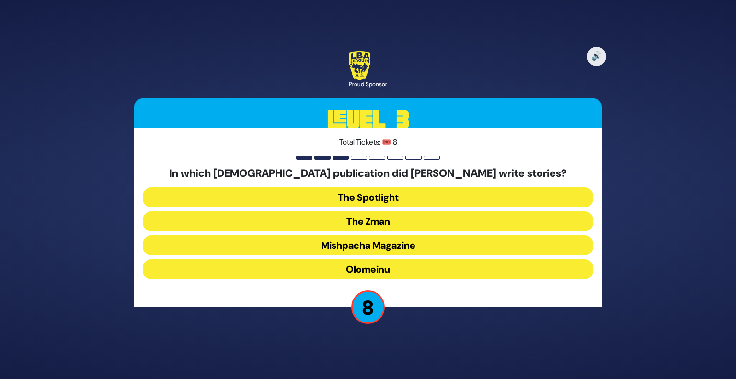
click at [401, 267] on button "Olomeinu" at bounding box center [368, 269] width 450 height 20
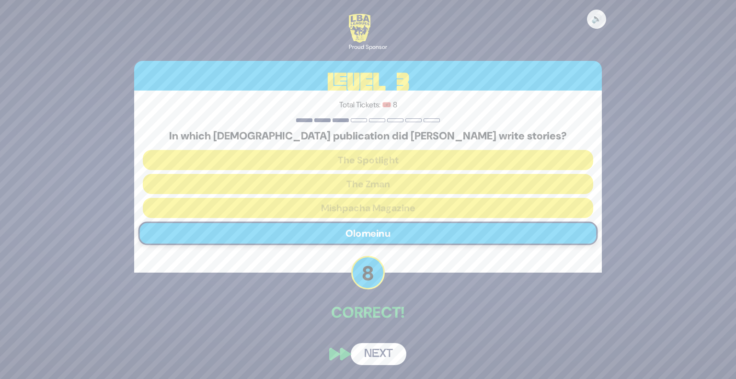
click at [387, 354] on button "Next" at bounding box center [379, 354] width 56 height 22
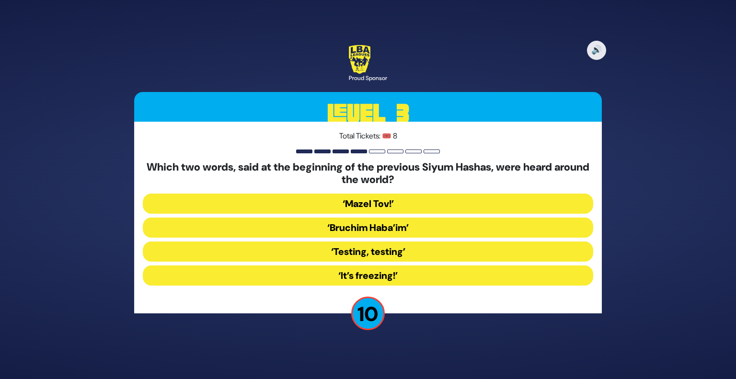
click at [394, 277] on button "‘It’s freezing!’" at bounding box center [368, 275] width 450 height 20
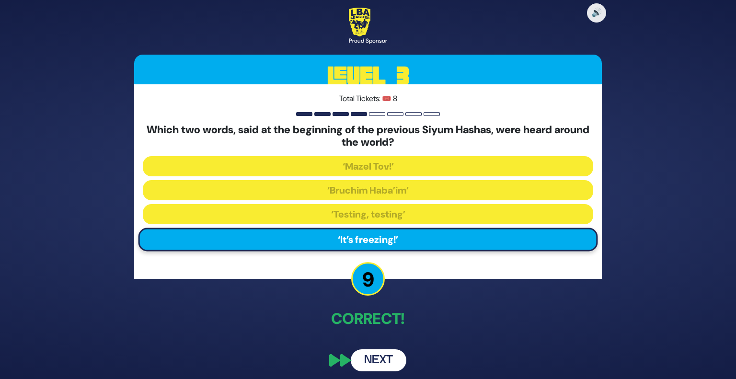
click at [383, 360] on button "Next" at bounding box center [379, 360] width 56 height 22
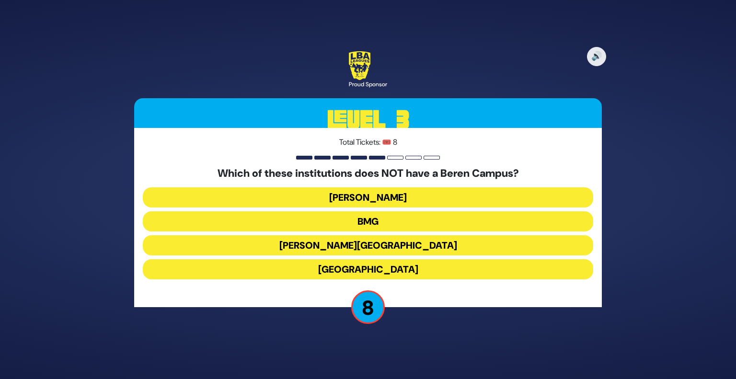
click at [410, 267] on button "[GEOGRAPHIC_DATA]" at bounding box center [368, 269] width 450 height 20
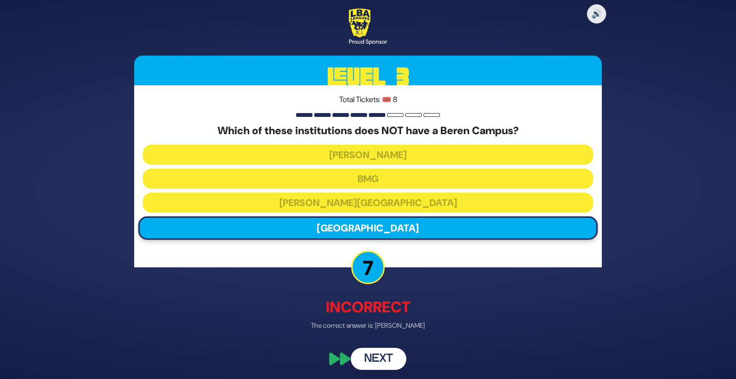
click at [377, 359] on button "Next" at bounding box center [379, 359] width 56 height 22
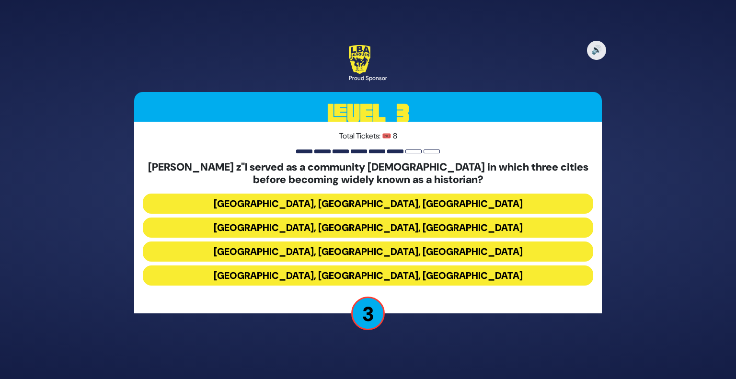
click at [370, 202] on button "[GEOGRAPHIC_DATA], [GEOGRAPHIC_DATA], [GEOGRAPHIC_DATA]" at bounding box center [368, 204] width 450 height 20
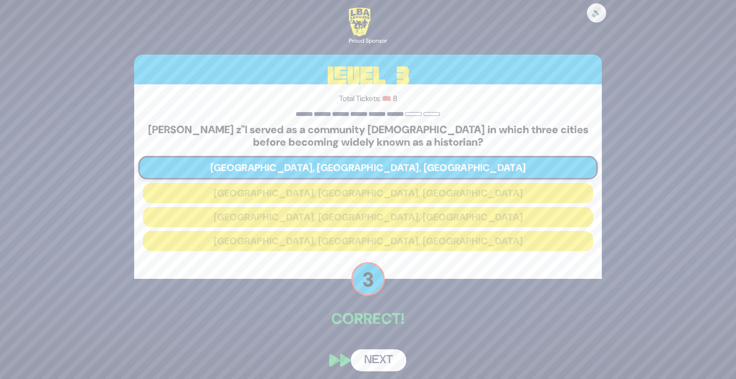
click at [368, 363] on button "Next" at bounding box center [379, 360] width 56 height 22
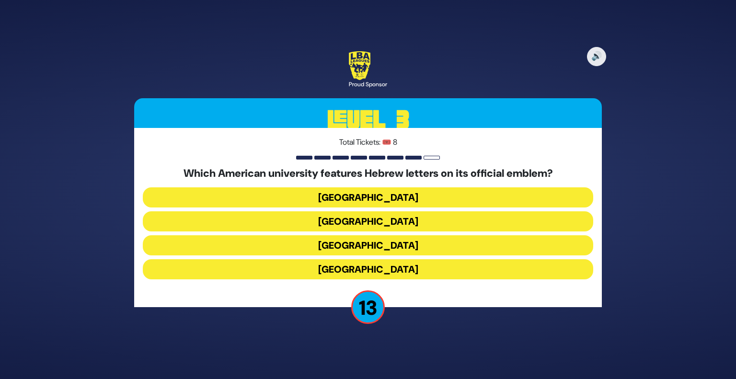
click at [335, 225] on button "[GEOGRAPHIC_DATA]" at bounding box center [368, 221] width 450 height 20
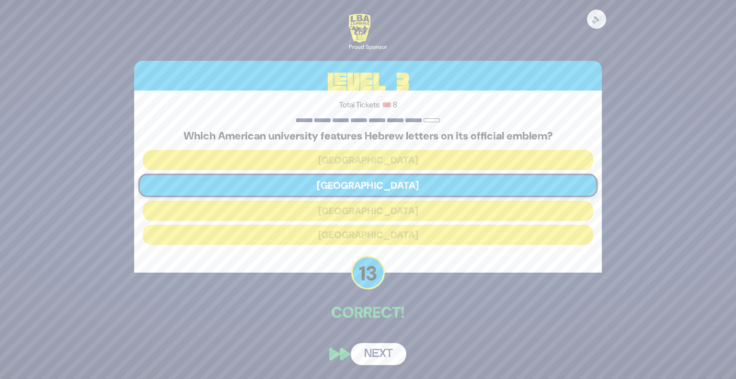
click at [378, 353] on button "Next" at bounding box center [379, 354] width 56 height 22
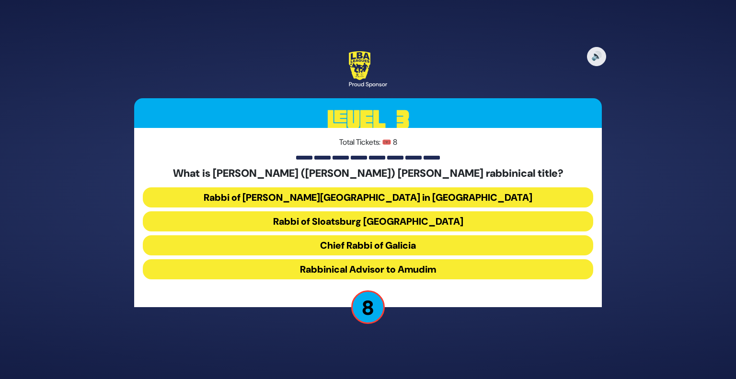
click at [402, 240] on button "Chief Rabbi of Galicia" at bounding box center [368, 245] width 450 height 20
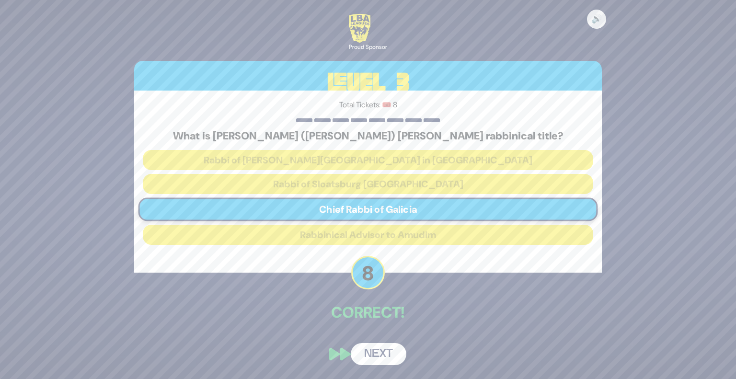
click at [377, 357] on button "Next" at bounding box center [379, 354] width 56 height 22
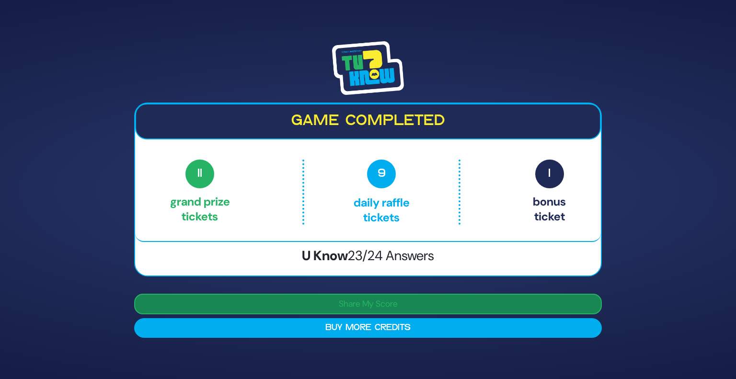
click at [354, 304] on button "Share My Score" at bounding box center [368, 304] width 468 height 21
